Goal: Information Seeking & Learning: Learn about a topic

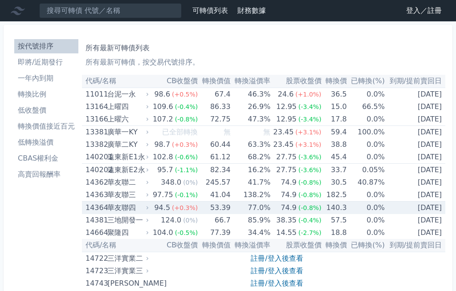
click at [259, 210] on td "77.0%" at bounding box center [250, 208] width 40 height 13
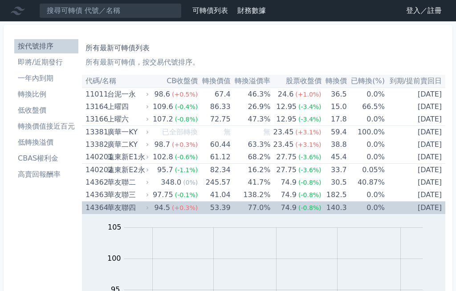
click at [265, 208] on td "77.0%" at bounding box center [250, 208] width 40 height 13
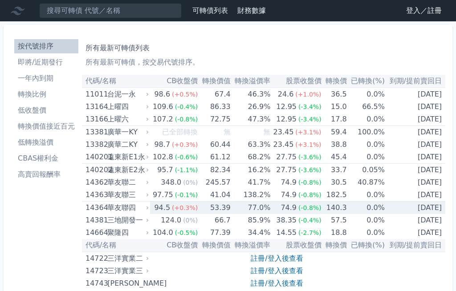
click at [258, 258] on link "註冊/登入後查看" at bounding box center [276, 258] width 52 height 8
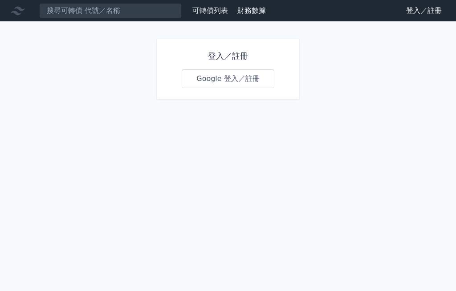
click at [219, 77] on link "Google 登入／註冊" at bounding box center [228, 78] width 93 height 19
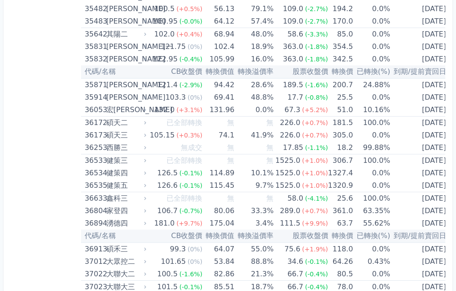
scroll to position [2143, 0]
click at [420, 220] on td "[DATE]" at bounding box center [419, 223] width 59 height 12
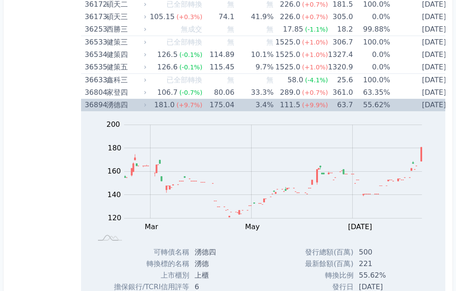
scroll to position [2261, 0]
click at [104, 104] on div "36894" at bounding box center [94, 105] width 19 height 12
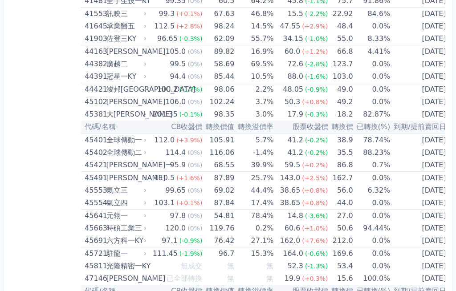
scroll to position [2581, 0]
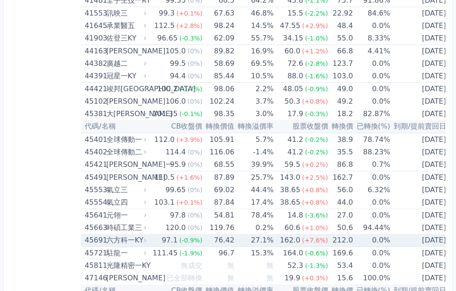
click at [422, 240] on td "[DATE]" at bounding box center [419, 240] width 59 height 13
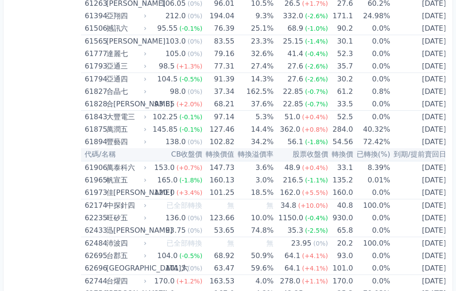
scroll to position [3821, 0]
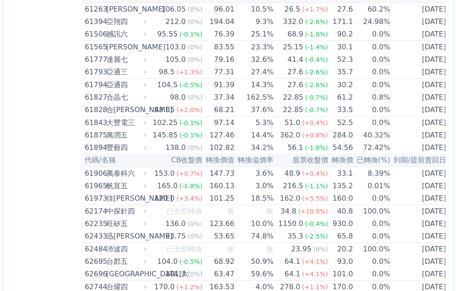
click at [419, 200] on td "[DATE]" at bounding box center [419, 198] width 59 height 13
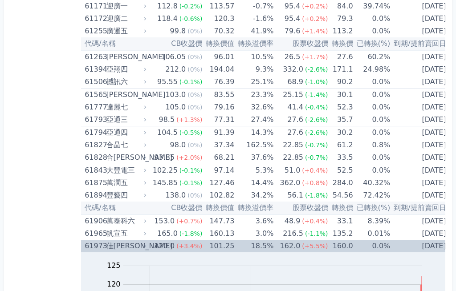
scroll to position [3767, 0]
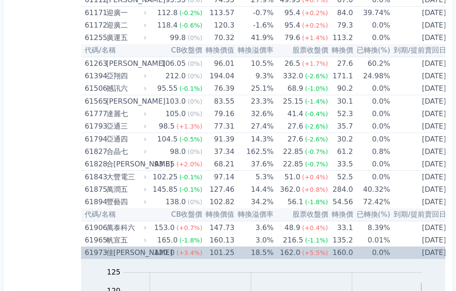
click at [411, 252] on td "[DATE]" at bounding box center [419, 252] width 59 height 12
